Goal: Task Accomplishment & Management: Manage account settings

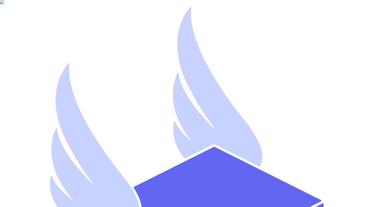
paste input "[EMAIL_ADDRESS][DOMAIN_NAME]"
type input "[EMAIL_ADDRESS][DOMAIN_NAME]"
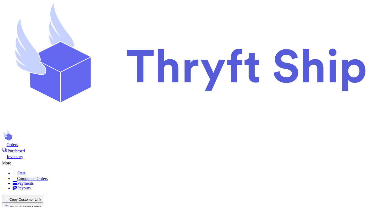
click at [171, 153] on div "Inventory" at bounding box center [189, 156] width 374 height 6
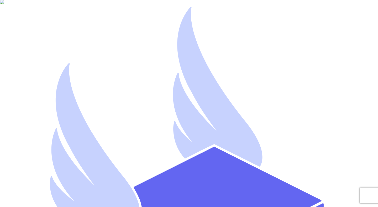
type input "[EMAIL_ADDRESS][DOMAIN_NAME]"
